Goal: Information Seeking & Learning: Learn about a topic

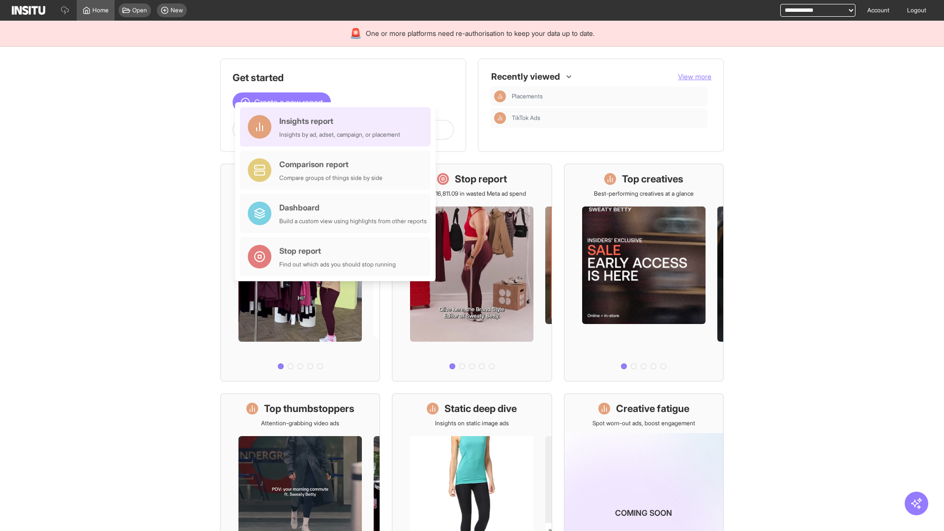
click at [338, 127] on div "Insights report Insights by ad, adset, campaign, or placement" at bounding box center [339, 127] width 121 height 24
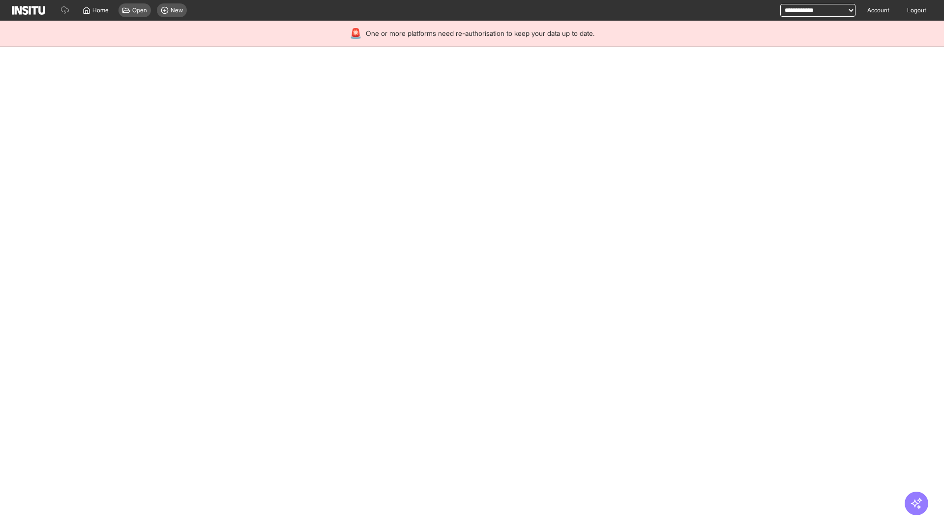
select select "**"
